Goal: Task Accomplishment & Management: Manage account settings

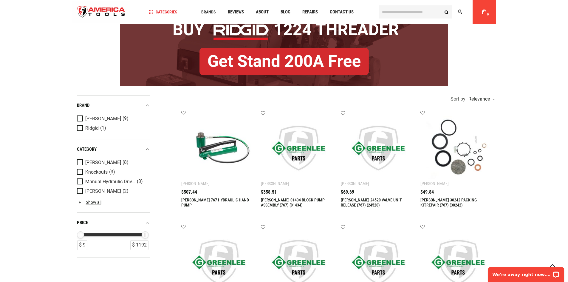
click at [217, 157] on img at bounding box center [219, 148] width 64 height 64
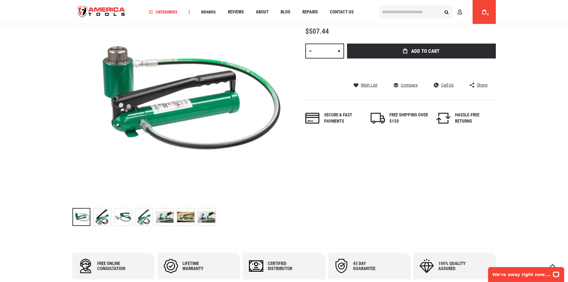
scroll to position [60, 0]
click at [521, 274] on p "We're away right now. Please check back later!" at bounding box center [522, 274] width 59 height 5
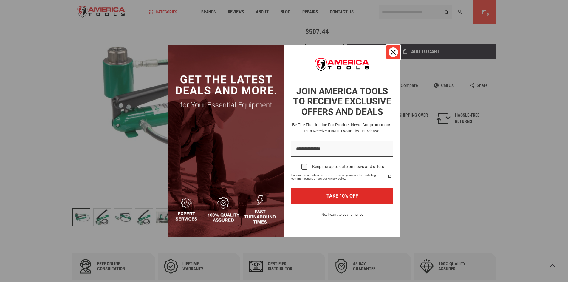
click at [391, 53] on icon "close icon" at bounding box center [393, 52] width 5 height 5
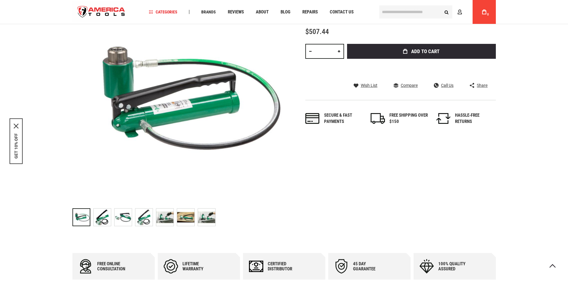
click at [393, 187] on div "Skip to the end of the images gallery Skip to the beginning of the images galle…" at bounding box center [284, 111] width 424 height 236
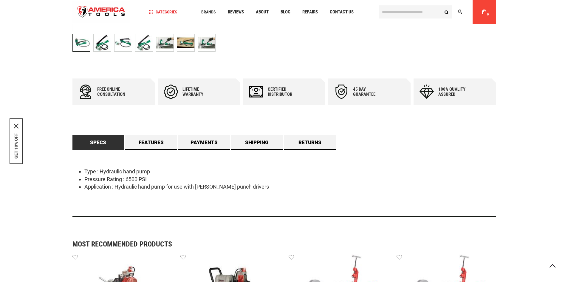
scroll to position [239, 0]
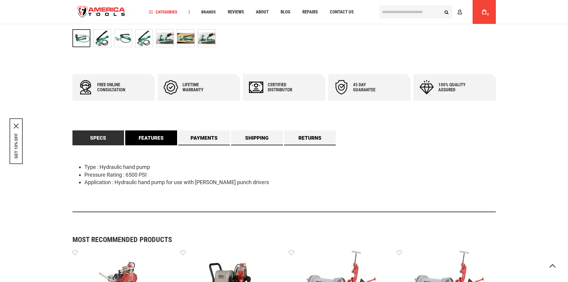
click at [146, 136] on link "Features" at bounding box center [151, 137] width 52 height 15
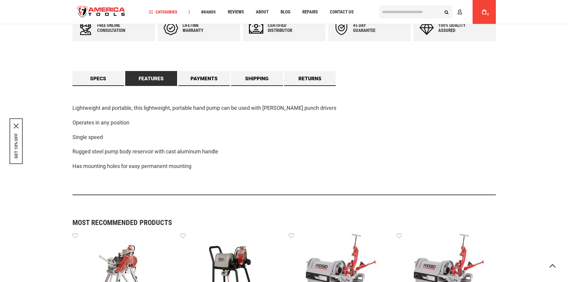
scroll to position [298, 0]
click at [319, 81] on link "Returns" at bounding box center [310, 78] width 52 height 15
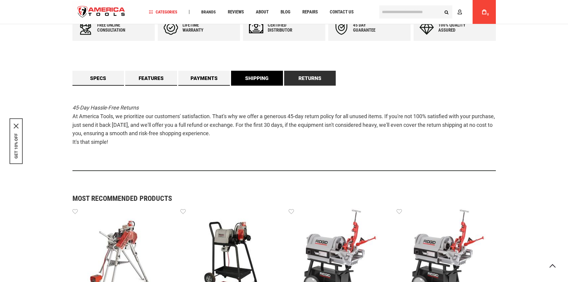
click at [270, 75] on link "Shipping" at bounding box center [257, 78] width 52 height 15
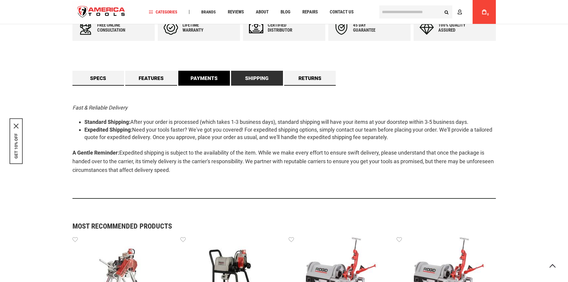
click at [210, 77] on link "Payments" at bounding box center [204, 78] width 52 height 15
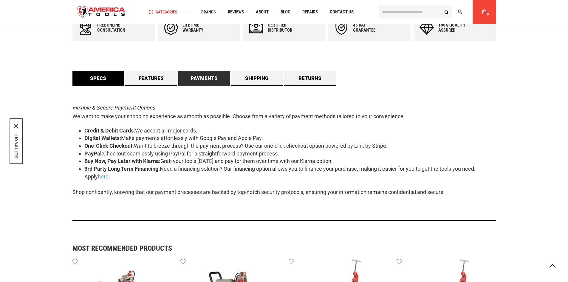
click at [95, 76] on link "Specs" at bounding box center [98, 78] width 52 height 15
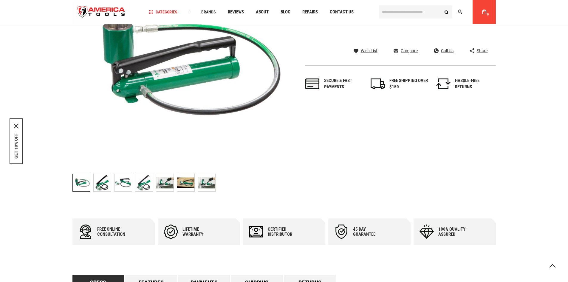
scroll to position [88, 0]
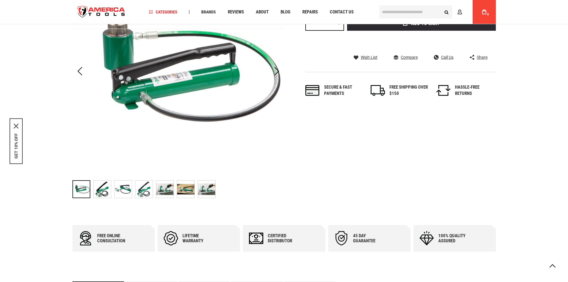
click at [205, 191] on img "GREENLEE 767 HYDRAULIC HAND PUMP" at bounding box center [206, 188] width 17 height 17
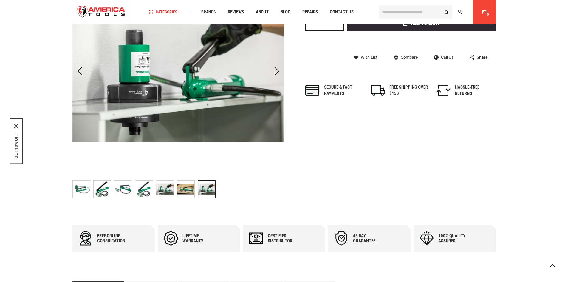
click at [188, 189] on img "GREENLEE 767 HYDRAULIC HAND PUMP" at bounding box center [185, 188] width 17 height 17
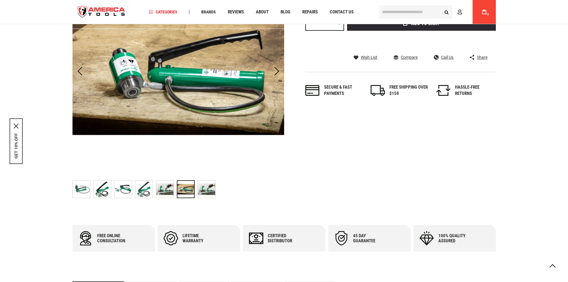
click at [167, 189] on img "GREENLEE 767 HYDRAULIC HAND PUMP" at bounding box center [164, 188] width 17 height 17
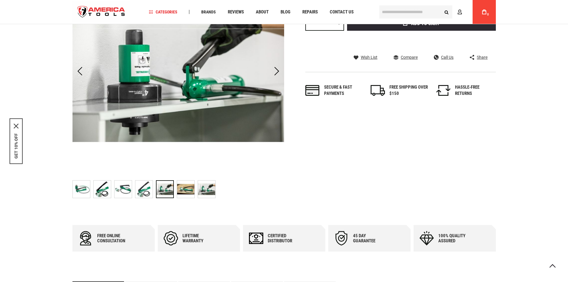
click at [143, 191] on img "GREENLEE 767 HYDRAULIC HAND PUMP" at bounding box center [143, 188] width 17 height 17
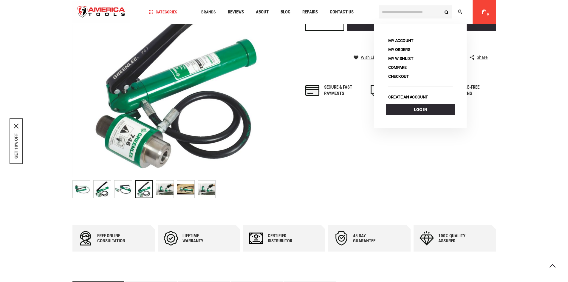
scroll to position [0, 0]
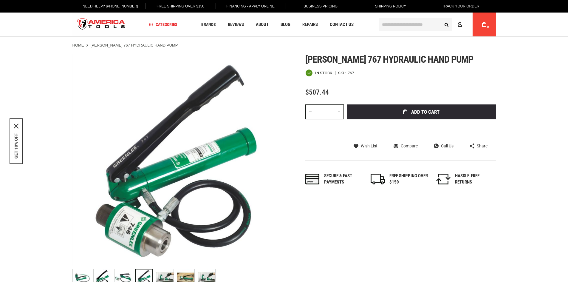
drag, startPoint x: 398, startPoint y: 231, endPoint x: 384, endPoint y: 221, distance: 16.7
click at [397, 231] on div "Skip to the end of the images gallery Skip to the beginning of the images galle…" at bounding box center [284, 172] width 424 height 236
click at [336, 243] on div "Skip to the end of the images gallery Skip to the beginning of the images galle…" at bounding box center [284, 172] width 424 height 236
drag, startPoint x: 436, startPoint y: 232, endPoint x: 435, endPoint y: 225, distance: 6.7
click at [436, 231] on div "Skip to the end of the images gallery Skip to the beginning of the images galle…" at bounding box center [284, 172] width 424 height 236
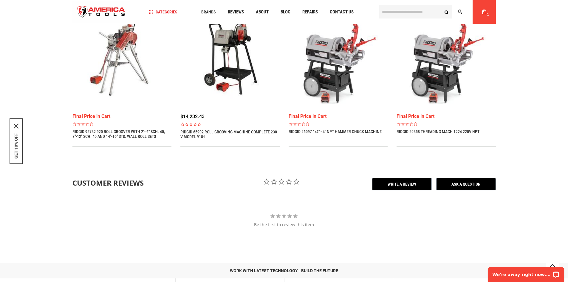
scroll to position [654, 0]
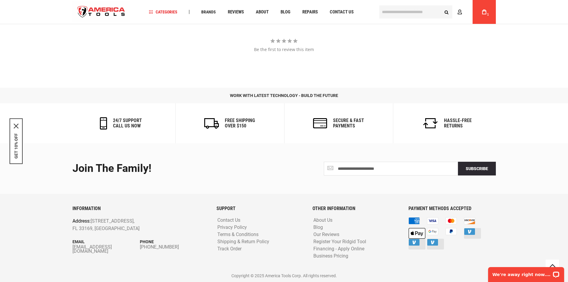
click at [452, 232] on icon at bounding box center [452, 231] width 2 height 3
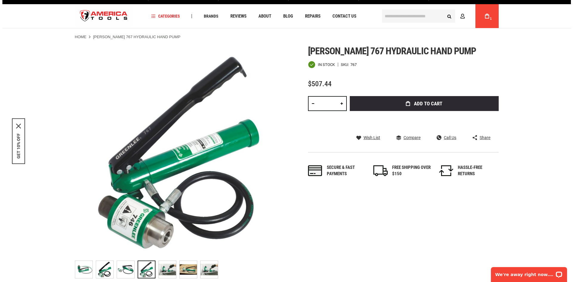
scroll to position [0, 0]
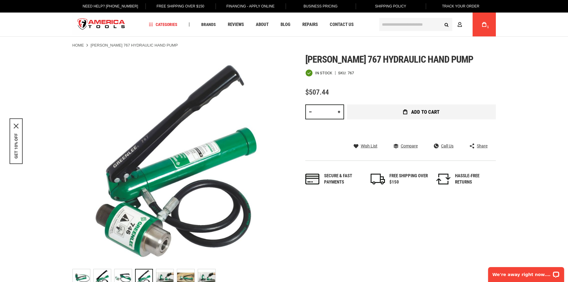
click at [414, 112] on span "Add to Cart" at bounding box center [425, 111] width 28 height 5
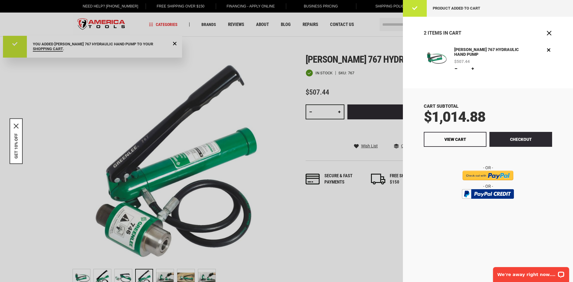
click at [456, 68] on link at bounding box center [455, 68] width 5 height 5
type input "*"
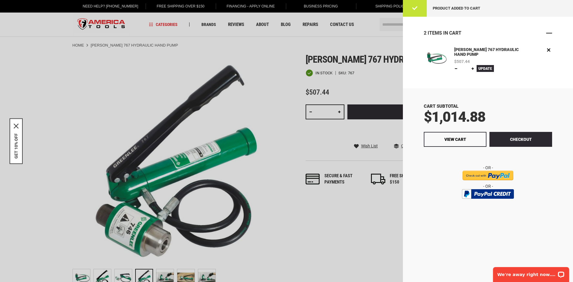
click at [550, 33] on span "Close" at bounding box center [549, 33] width 6 height 6
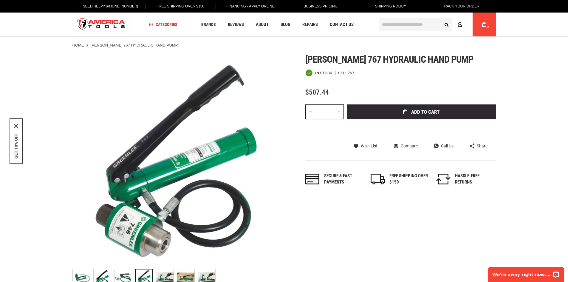
click at [486, 29] on span "2" at bounding box center [488, 27] width 4 height 4
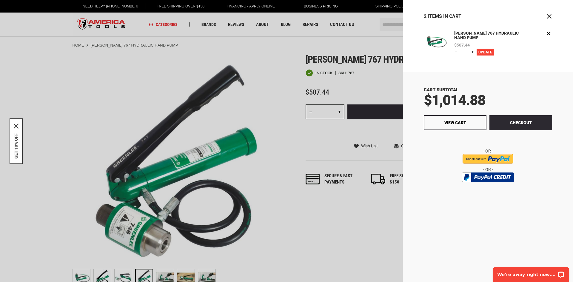
click at [484, 51] on span "Update" at bounding box center [485, 52] width 14 height 4
click at [486, 158] on input "image" at bounding box center [487, 159] width 51 height 10
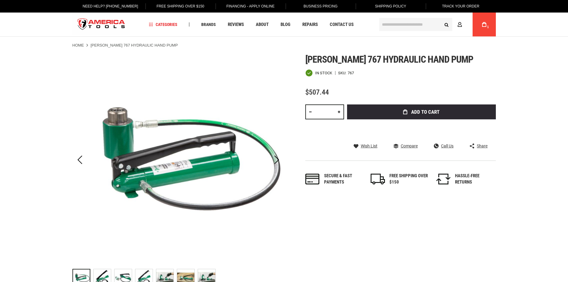
click at [488, 26] on span "1" at bounding box center [488, 26] width 2 height 3
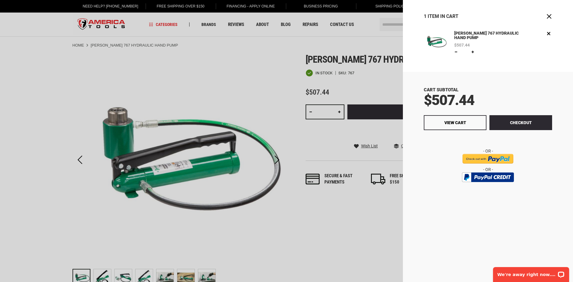
click at [497, 159] on input "image" at bounding box center [487, 159] width 51 height 10
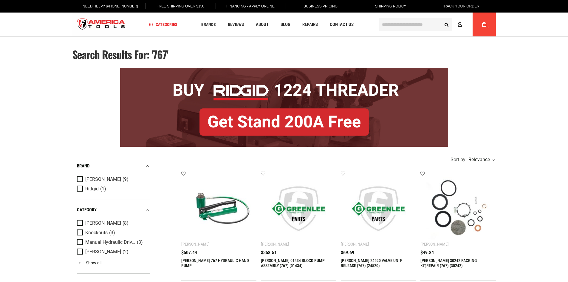
click at [483, 24] on icon at bounding box center [484, 24] width 4 height 5
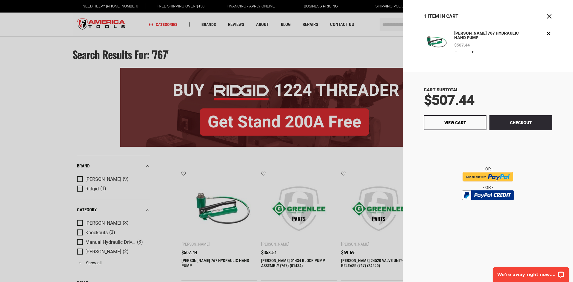
click at [493, 176] on input "image" at bounding box center [487, 177] width 51 height 10
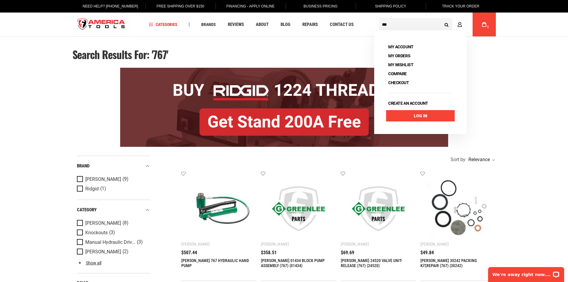
click at [427, 114] on link "Log In" at bounding box center [420, 115] width 69 height 11
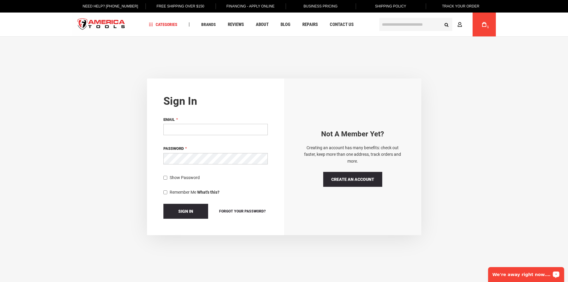
click at [199, 127] on input "Email" at bounding box center [215, 129] width 104 height 11
type input "**********"
click at [189, 213] on span "Sign In" at bounding box center [185, 211] width 15 height 5
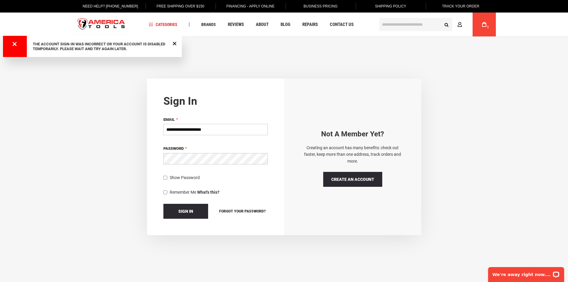
click at [163, 204] on button "Sign In" at bounding box center [185, 211] width 45 height 15
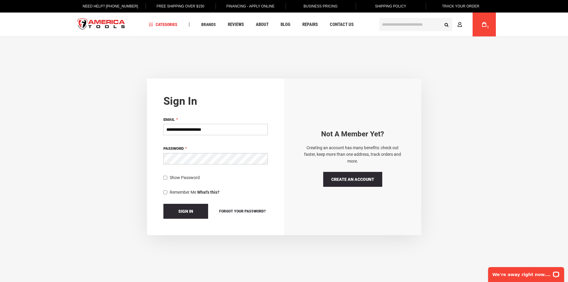
click at [163, 204] on button "Sign In" at bounding box center [185, 211] width 45 height 15
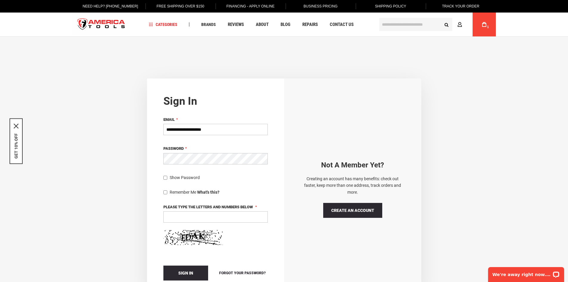
click at [163, 265] on button "Sign In" at bounding box center [185, 272] width 45 height 15
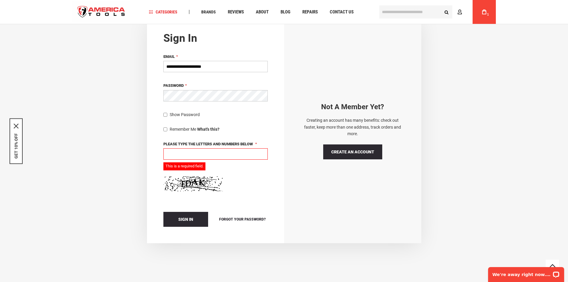
scroll to position [70, 0]
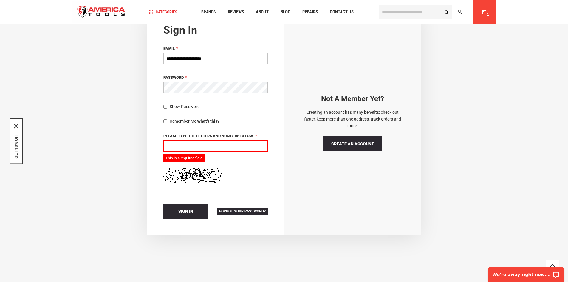
click at [247, 210] on span "Forgot Your Password?" at bounding box center [242, 211] width 47 height 4
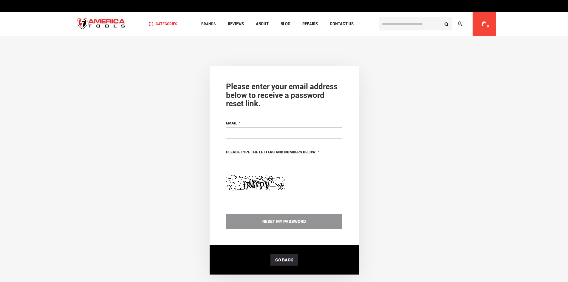
click at [242, 134] on input "Email" at bounding box center [284, 132] width 116 height 11
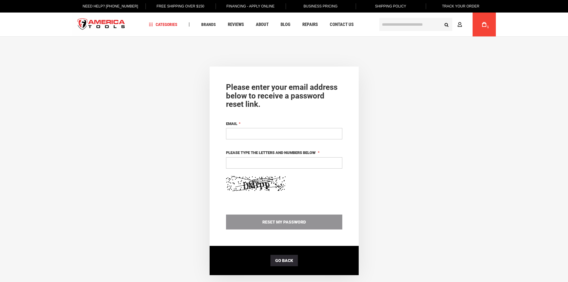
type input "**********"
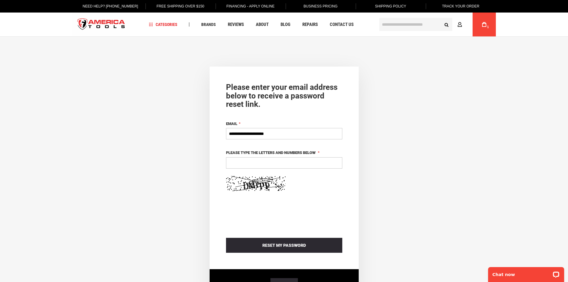
click at [238, 165] on input "Please type the letters and numbers below" at bounding box center [284, 162] width 116 height 11
type input "*****"
click at [226, 238] on button "Reset My Password" at bounding box center [284, 245] width 116 height 15
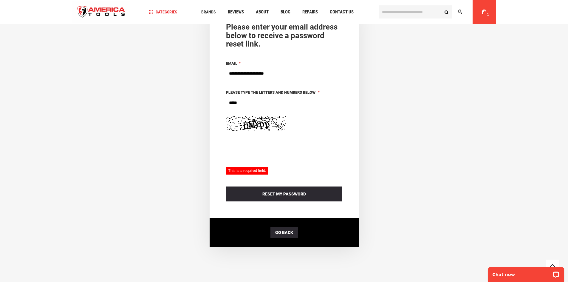
scroll to position [84, 0]
